Goal: Information Seeking & Learning: Learn about a topic

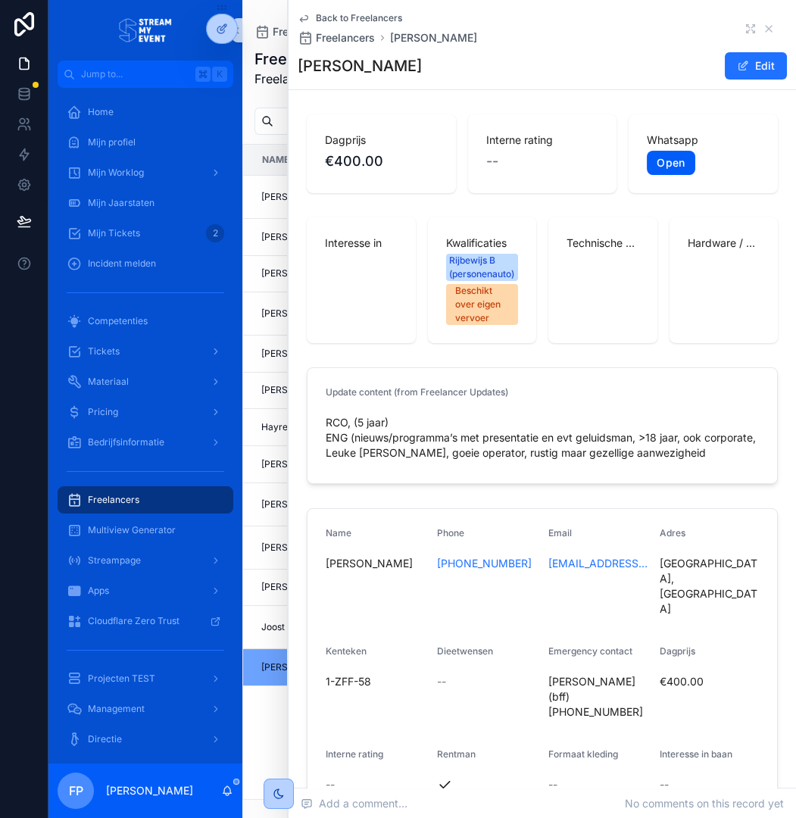
click at [667, 171] on link "Open" at bounding box center [671, 163] width 48 height 24
click at [769, 24] on icon "scrollable content" at bounding box center [769, 29] width 12 height 12
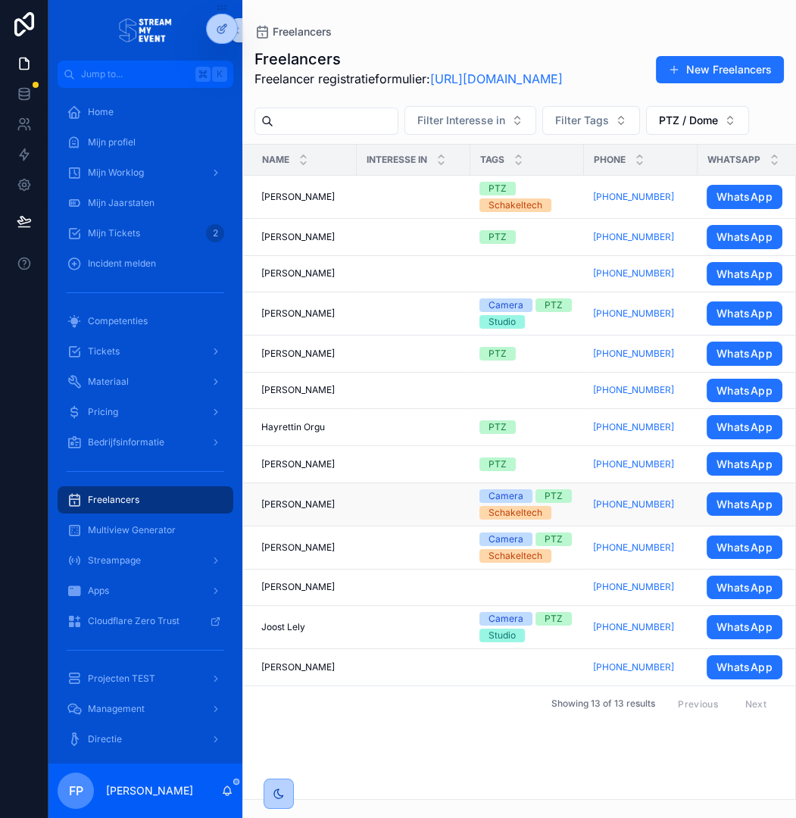
click at [402, 526] on td "scrollable content" at bounding box center [414, 503] width 114 height 43
click at [347, 510] on div "[PERSON_NAME] [PERSON_NAME]" at bounding box center [304, 504] width 86 height 12
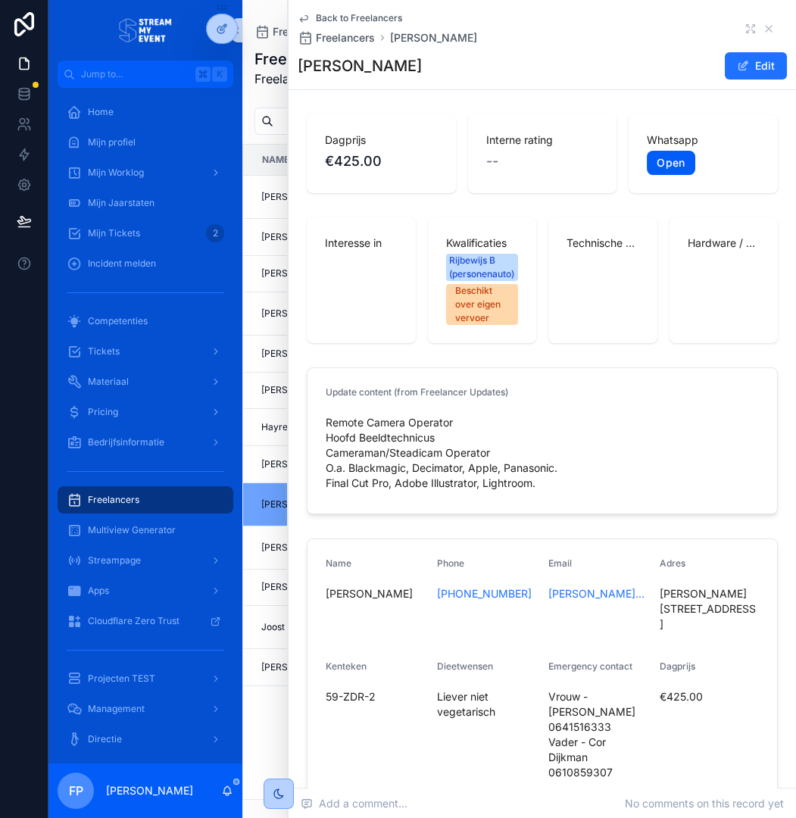
click at [679, 170] on link "Open" at bounding box center [671, 163] width 48 height 24
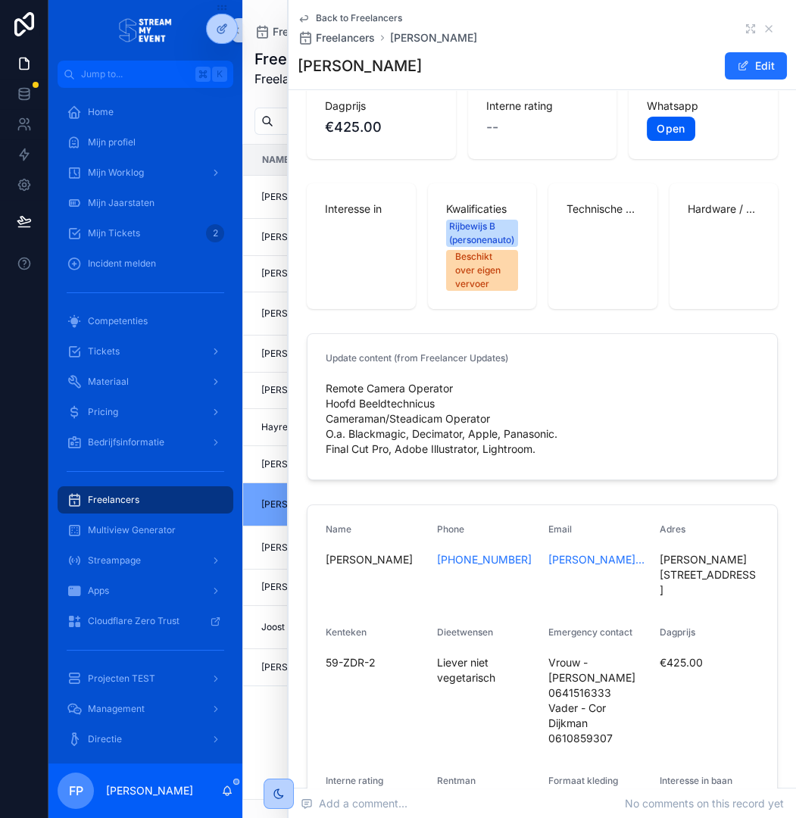
scroll to position [36, 0]
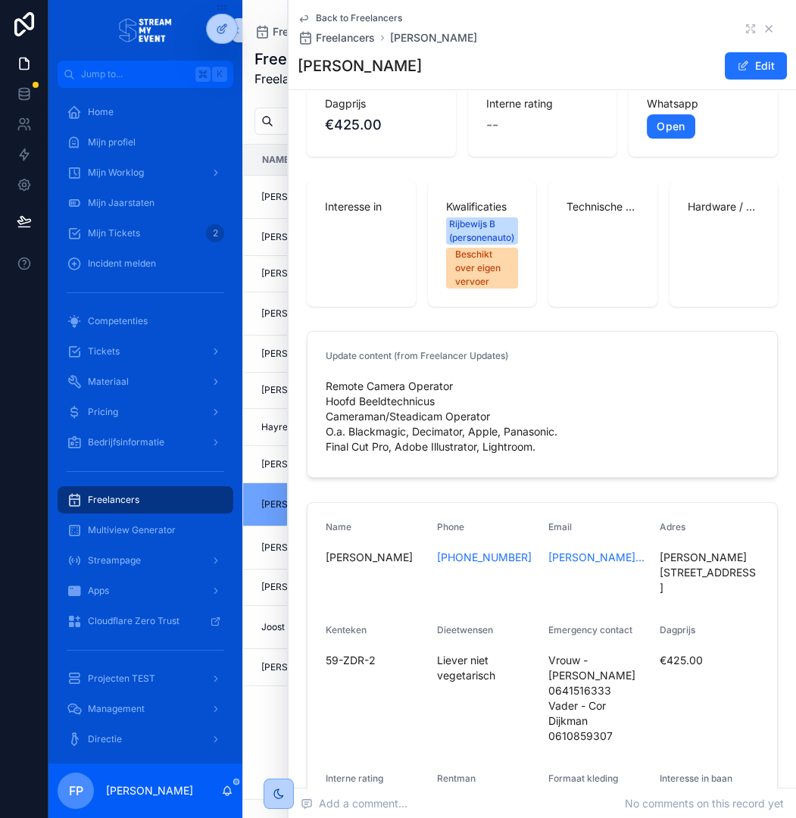
click at [768, 30] on icon "scrollable content" at bounding box center [769, 29] width 12 height 12
